Goal: Information Seeking & Learning: Learn about a topic

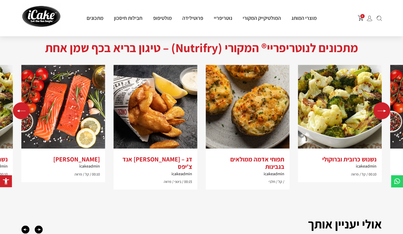
scroll to position [402, 0]
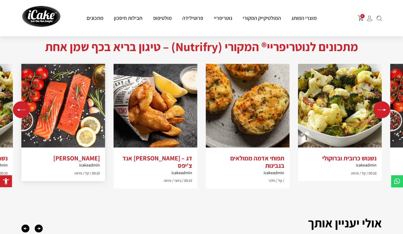
click at [89, 155] on h3 "[PERSON_NAME]" at bounding box center [64, 159] width 74 height 8
click at [90, 159] on h3 "[PERSON_NAME]" at bounding box center [64, 159] width 74 height 8
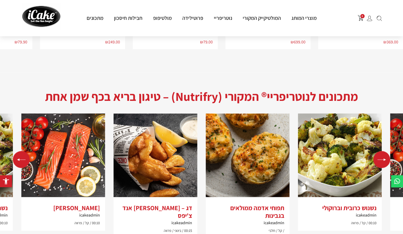
scroll to position [1023, 0]
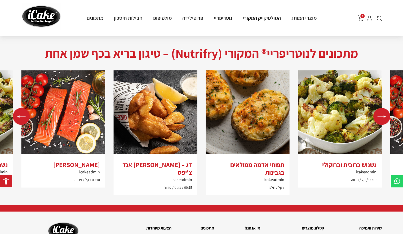
click at [383, 108] on div "Next slide" at bounding box center [382, 116] width 17 height 17
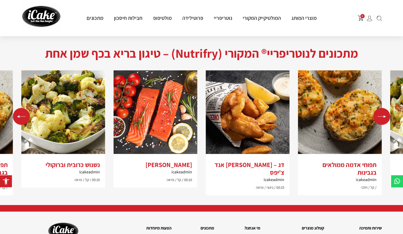
click at [383, 108] on div "Next slide" at bounding box center [382, 116] width 17 height 17
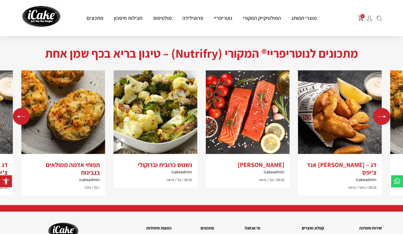
click at [383, 108] on div "Next slide" at bounding box center [382, 116] width 17 height 17
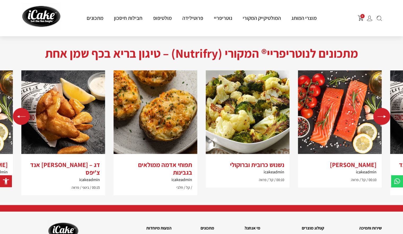
click at [383, 108] on div "Next slide" at bounding box center [382, 116] width 17 height 17
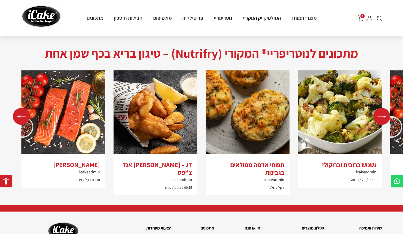
click at [383, 108] on div "Next slide" at bounding box center [382, 116] width 17 height 17
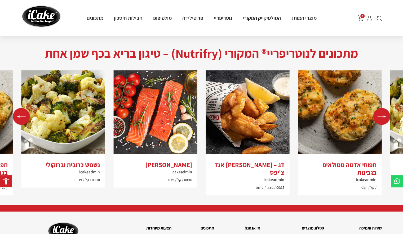
click at [383, 108] on div "Next slide" at bounding box center [382, 116] width 17 height 17
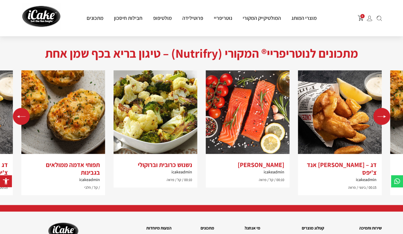
scroll to position [1099, 0]
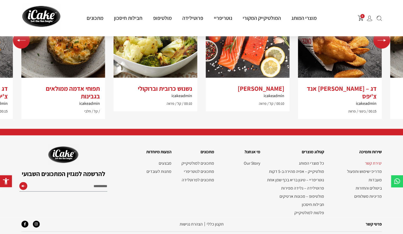
click at [369, 161] on link "יצירת קשר" at bounding box center [355, 163] width 52 height 5
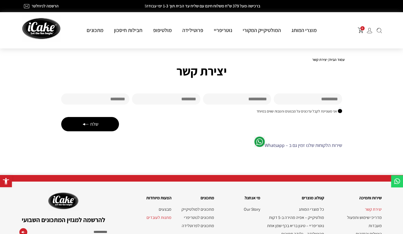
click at [307, 144] on link "שירות הלקוחות שלנו זמין גם ב – Whatsapp" at bounding box center [303, 145] width 77 height 6
click at [302, 102] on input "שם פרטי" at bounding box center [308, 99] width 68 height 11
type input "*"
type input "*****"
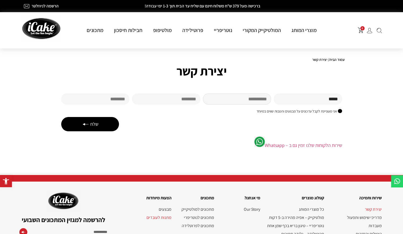
click at [268, 98] on input "שם משפחה" at bounding box center [237, 99] width 68 height 11
type input "********"
click at [180, 103] on input "Email" at bounding box center [166, 99] width 68 height 11
type input "**********"
click at [89, 102] on input "טלפון" at bounding box center [95, 99] width 68 height 11
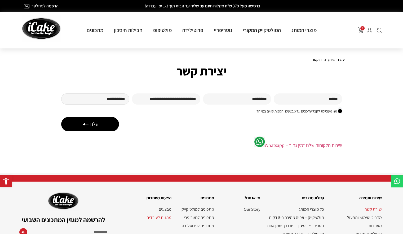
type input "**********"
click at [99, 124] on button "שלח" at bounding box center [90, 124] width 58 height 14
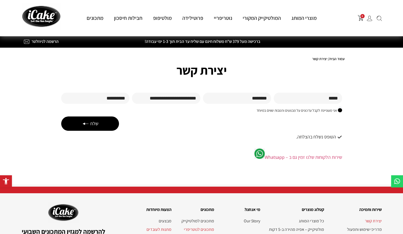
scroll to position [78, 0]
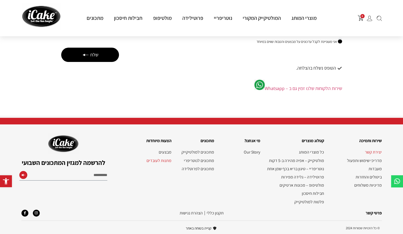
click at [367, 20] on img at bounding box center [370, 19] width 6 height 6
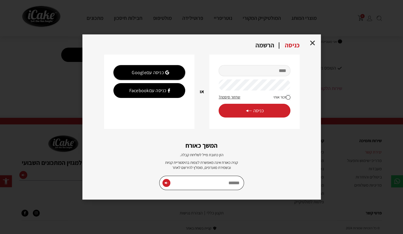
click at [257, 75] on input "מייל" at bounding box center [255, 70] width 72 height 11
click at [262, 42] on div "הרשמה" at bounding box center [264, 45] width 29 height 7
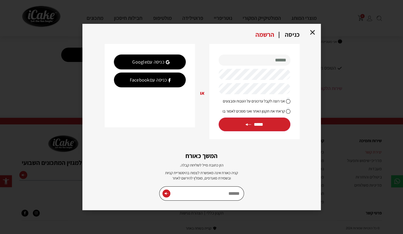
click at [266, 63] on input "text" at bounding box center [255, 60] width 72 height 11
type input "**********"
click at [270, 125] on input "*****" at bounding box center [255, 125] width 72 height 14
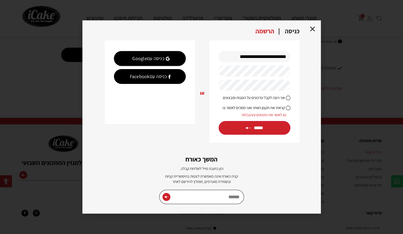
click at [266, 134] on input "*****" at bounding box center [255, 128] width 72 height 14
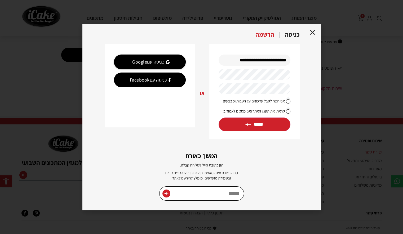
click at [266, 128] on input "*****" at bounding box center [255, 125] width 72 height 14
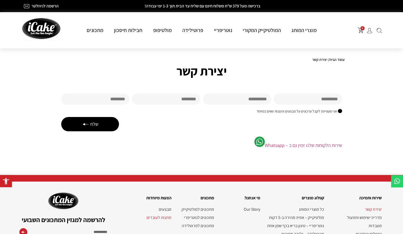
scroll to position [57, 0]
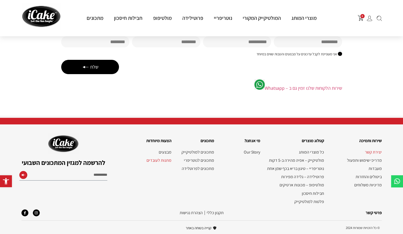
click at [370, 18] on img at bounding box center [370, 19] width 6 height 6
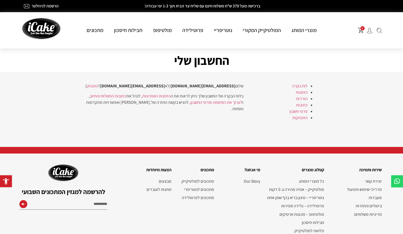
scroll to position [29, 0]
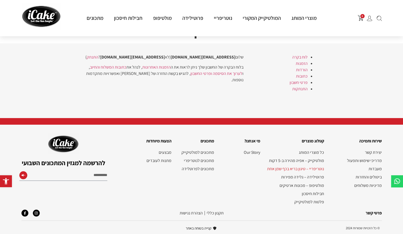
click at [322, 168] on link "נוטריפריי – טיגון בריא בכף שמן אחת" at bounding box center [295, 168] width 59 height 5
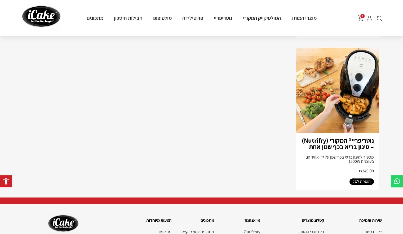
scroll to position [187, 0]
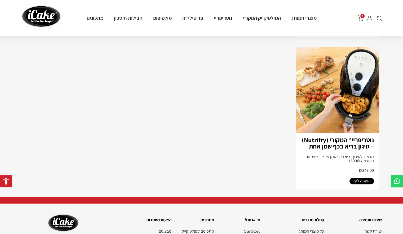
click at [360, 146] on link "נוטריפריי® המקורי (Nutrifry) – טיגון בריא בכף שמן אחת" at bounding box center [338, 143] width 72 height 15
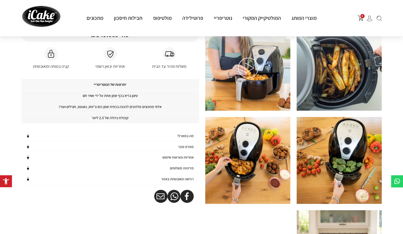
scroll to position [125, 0]
click at [161, 196] on icon "שיתוף ב email" at bounding box center [161, 196] width 0 height 0
click at [76, 202] on div at bounding box center [110, 199] width 167 height 19
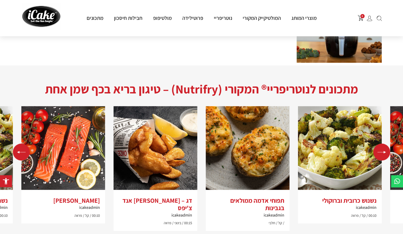
scroll to position [364, 0]
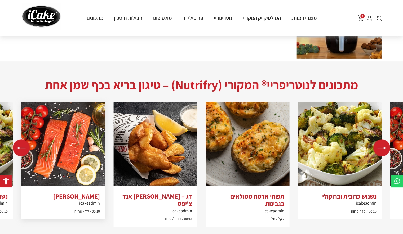
click at [75, 194] on h3 "[PERSON_NAME]" at bounding box center [64, 197] width 74 height 8
click at [88, 168] on img "4 / 4" at bounding box center [63, 144] width 84 height 84
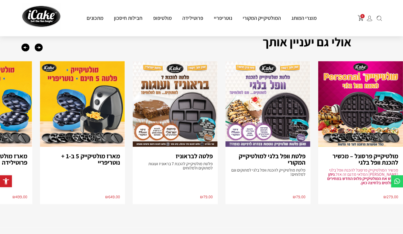
scroll to position [819, 0]
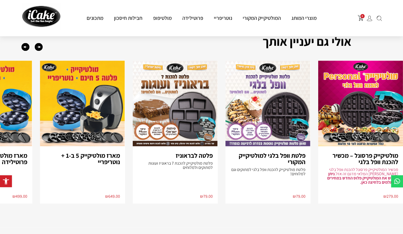
click at [194, 152] on h3 "פלטה לבראוניז" at bounding box center [175, 155] width 75 height 6
